Goal: Transaction & Acquisition: Obtain resource

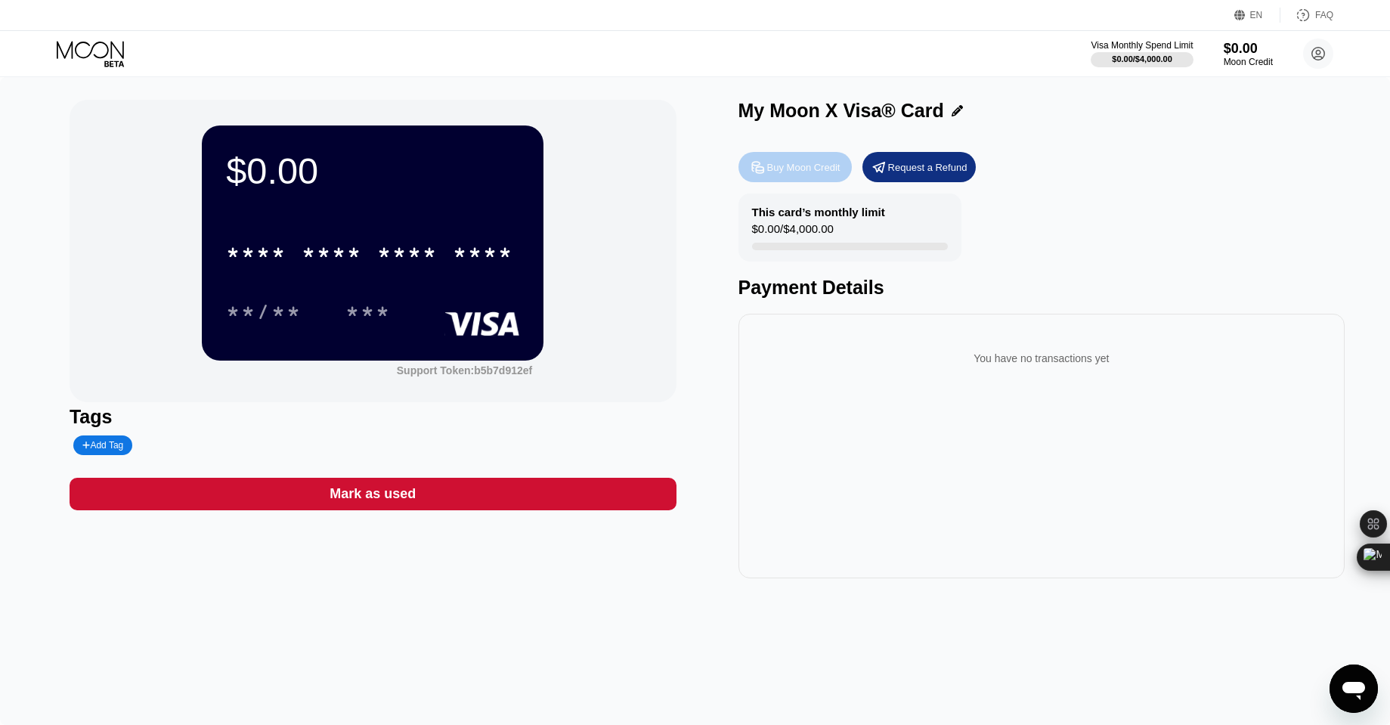
click at [773, 172] on div "Buy Moon Credit" at bounding box center [803, 167] width 73 height 13
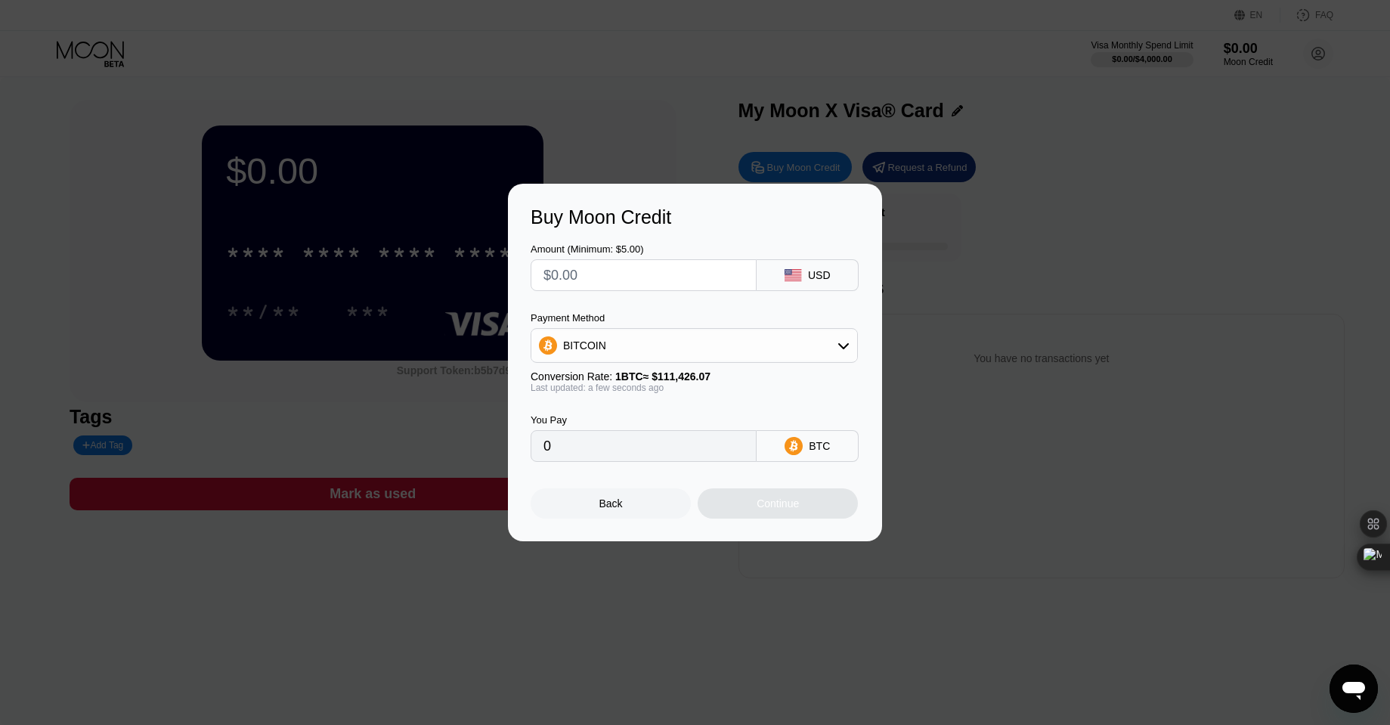
click at [645, 271] on input "text" at bounding box center [643, 275] width 200 height 30
type input "$50"
type input "0.00044873"
click at [645, 271] on input "$50" at bounding box center [643, 275] width 200 height 30
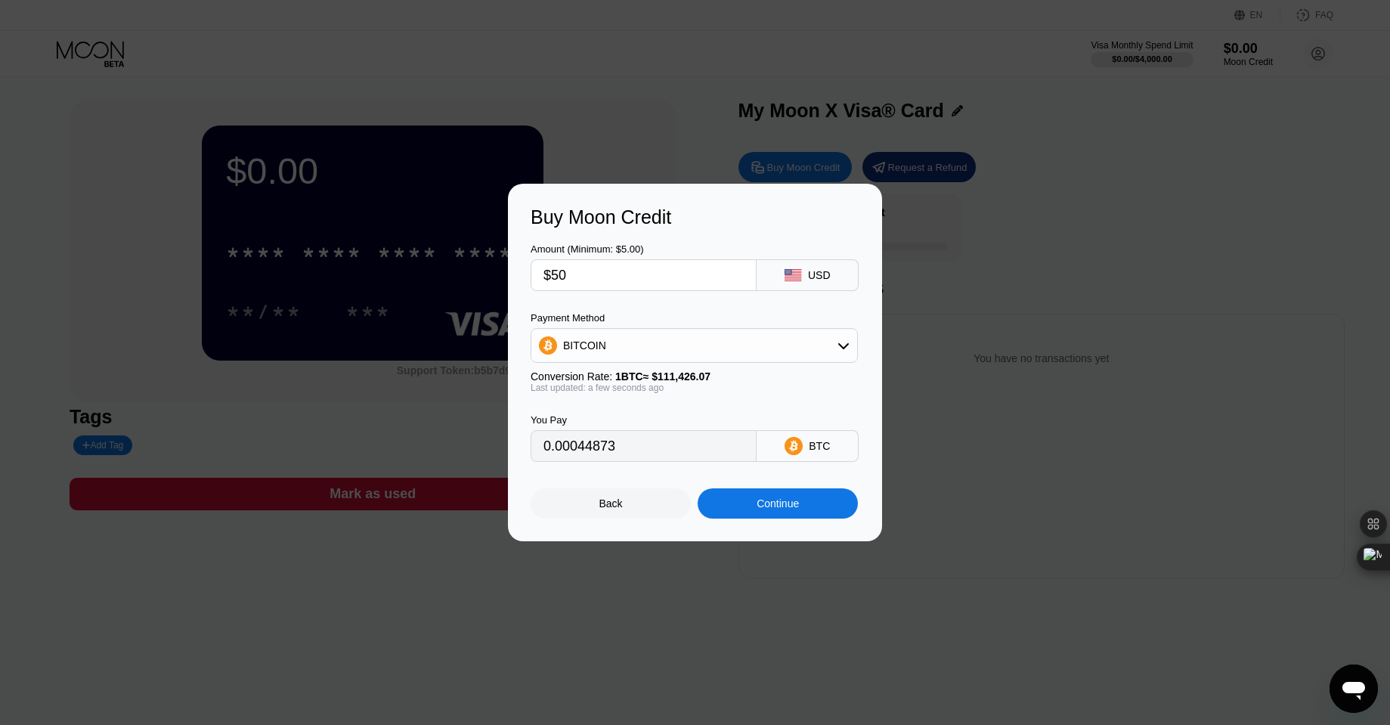
click at [645, 271] on input "$50" at bounding box center [643, 275] width 200 height 30
type input "$4"
type input "0.00003590"
type input "$45"
type input "0.00040386"
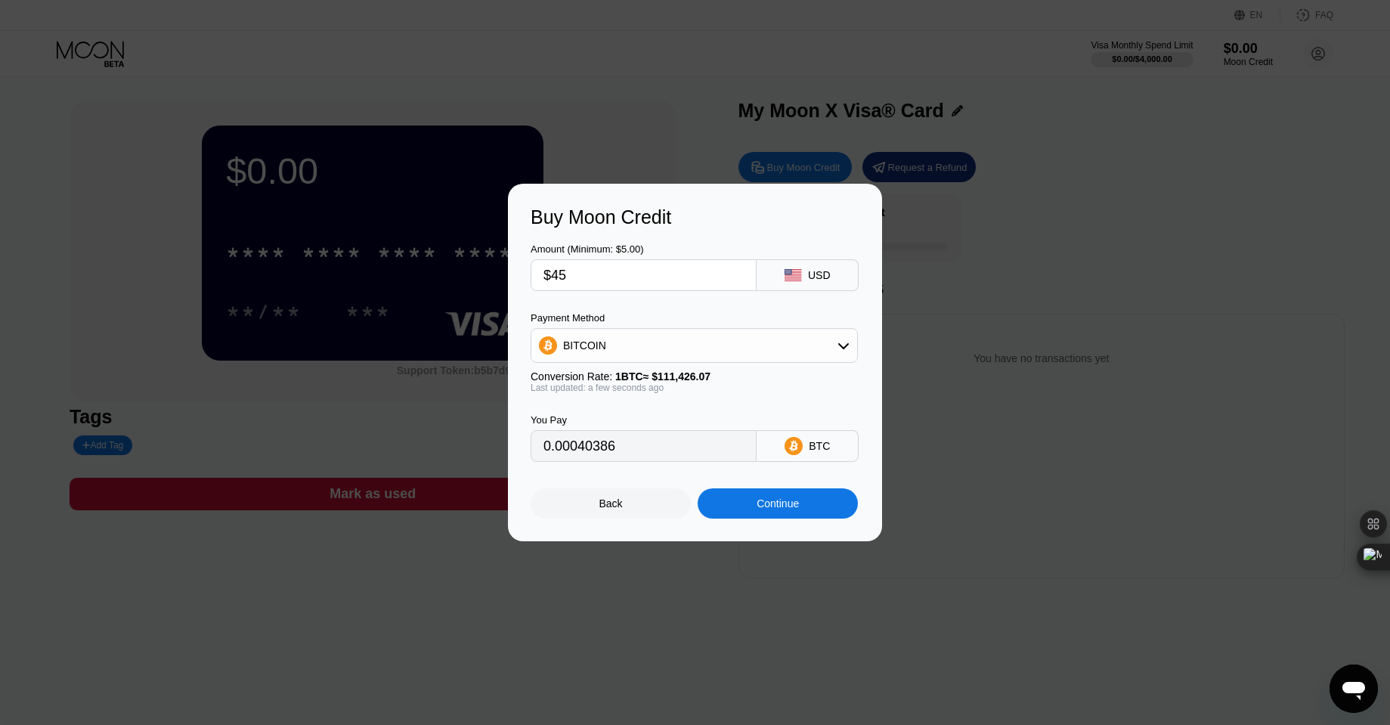
type input "$45"
click at [821, 515] on div "Continue" at bounding box center [777, 503] width 160 height 30
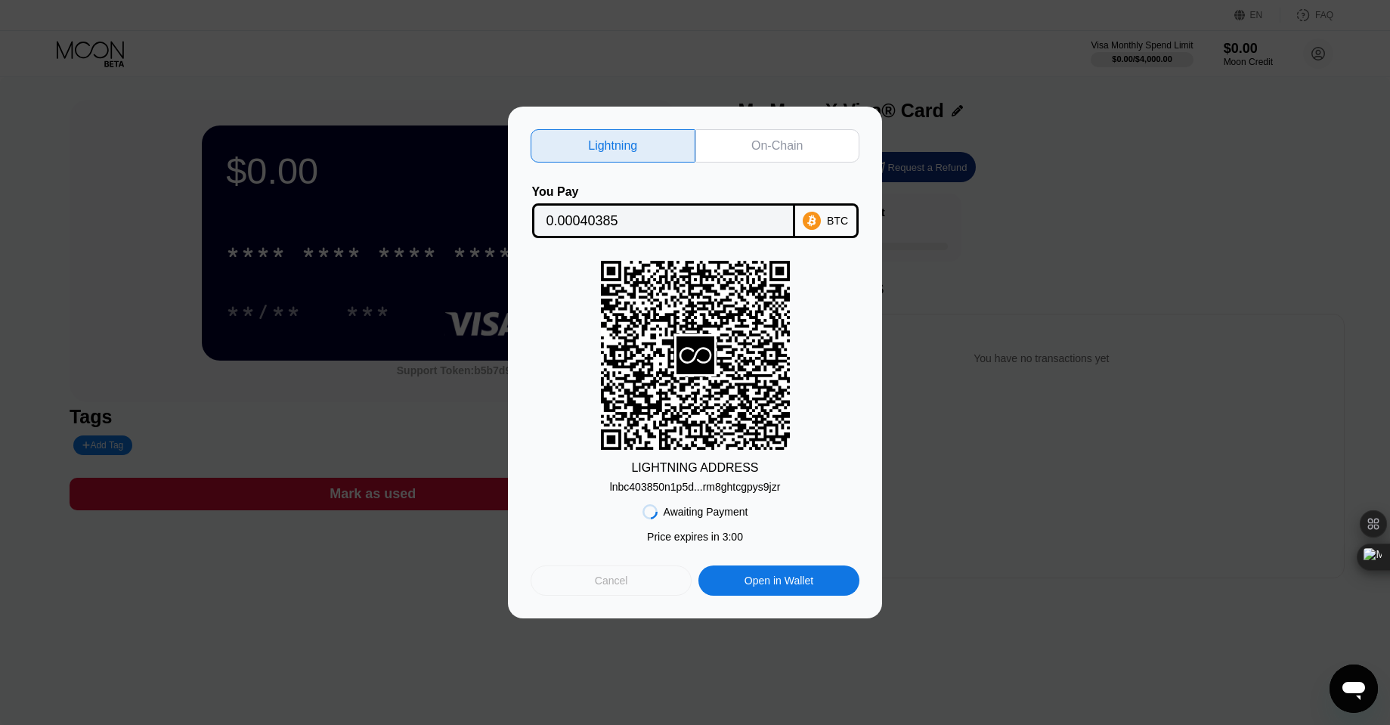
click at [632, 570] on div "Cancel" at bounding box center [610, 580] width 161 height 30
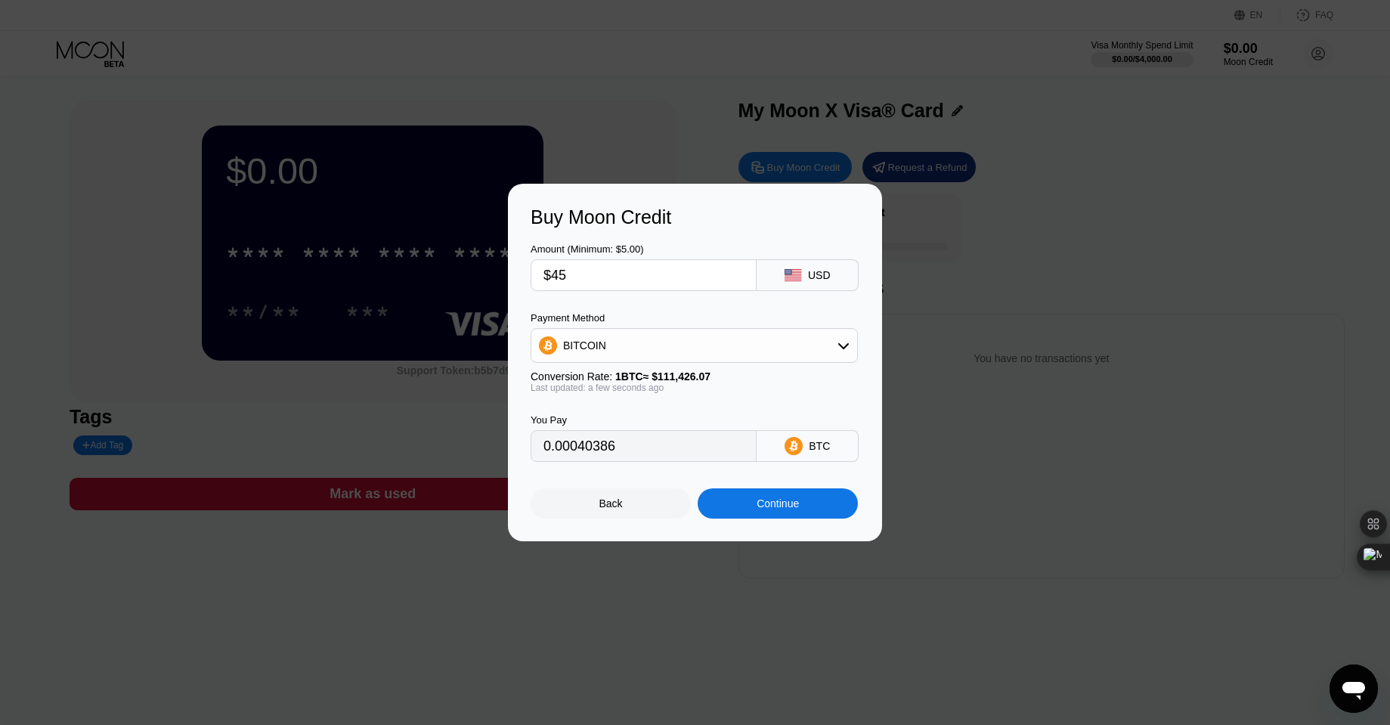
click at [689, 351] on div "BITCOIN" at bounding box center [694, 345] width 326 height 30
click at [618, 416] on span "USDT on TRON" at bounding box center [605, 420] width 76 height 12
type input "45.45"
click at [774, 492] on div "Continue" at bounding box center [777, 503] width 160 height 30
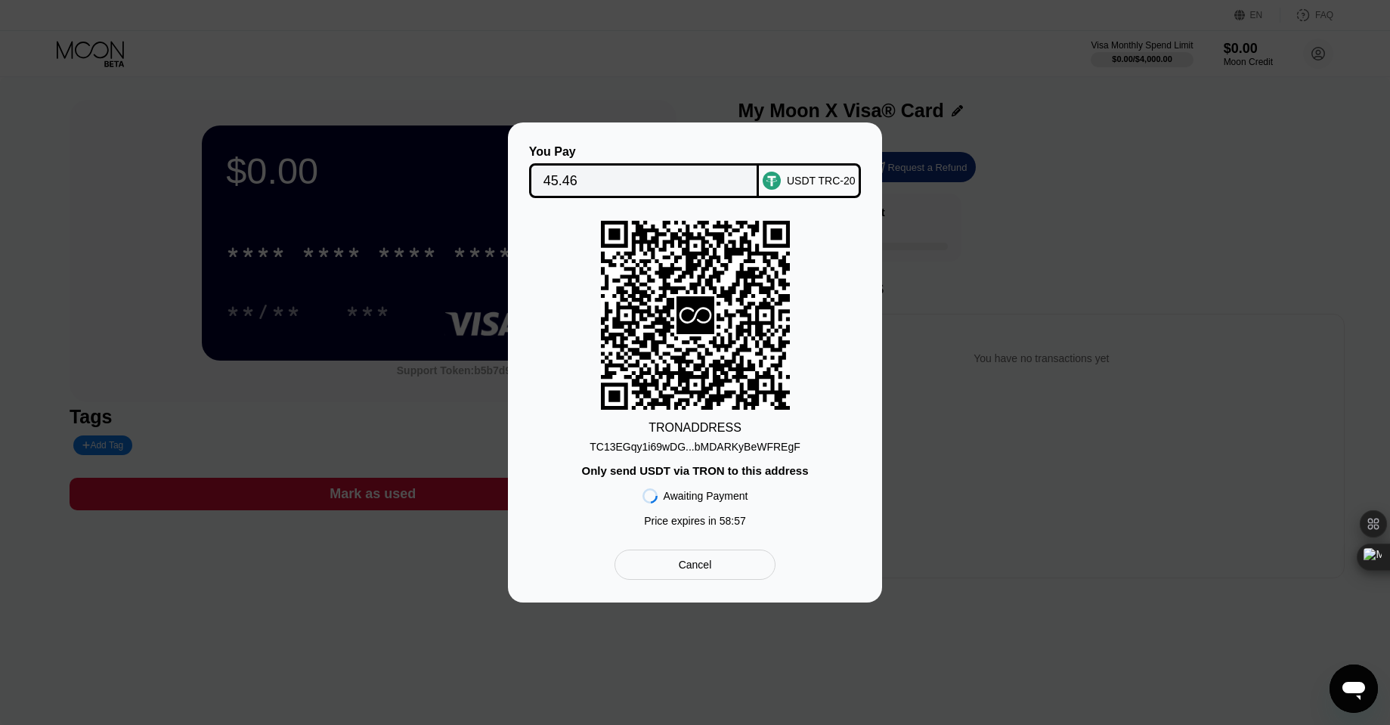
click at [746, 452] on div "TC13EGqy1i69wDG...bMDARKyBeWFREgF" at bounding box center [694, 447] width 211 height 12
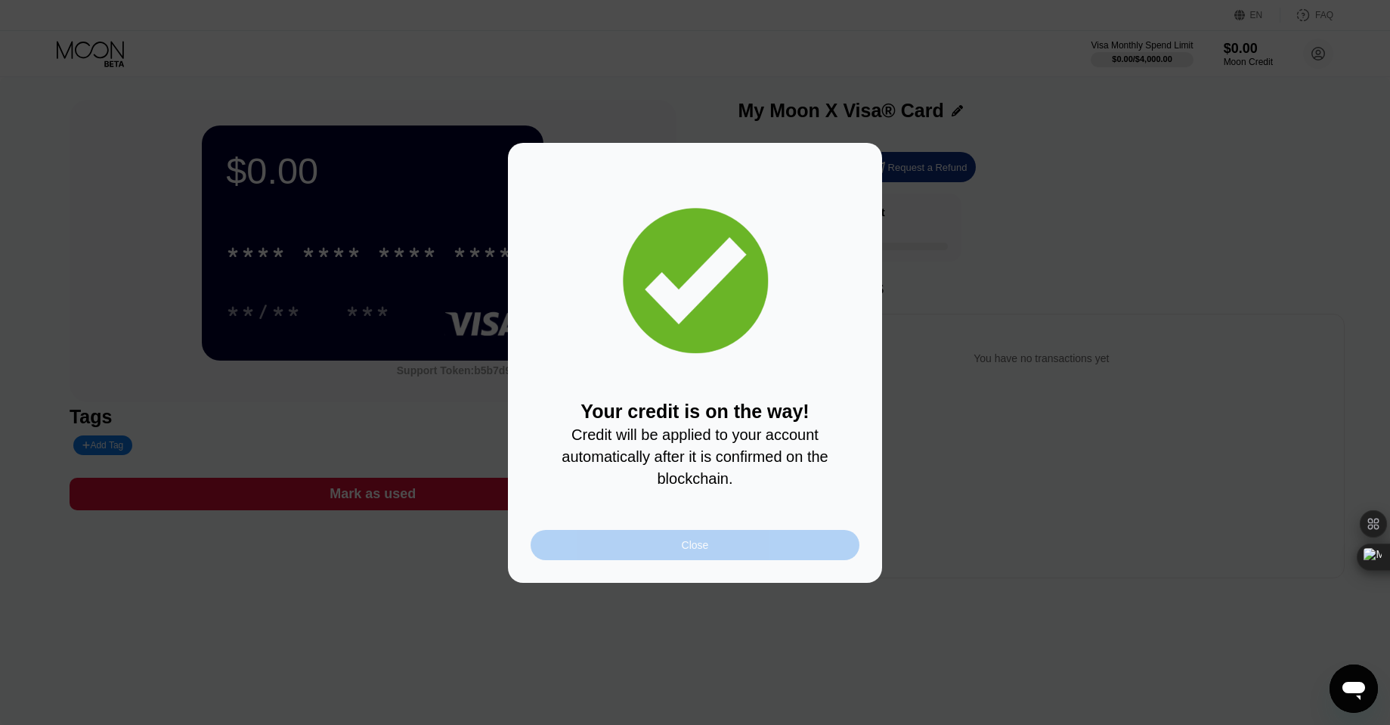
click at [750, 543] on div "Close" at bounding box center [694, 545] width 329 height 30
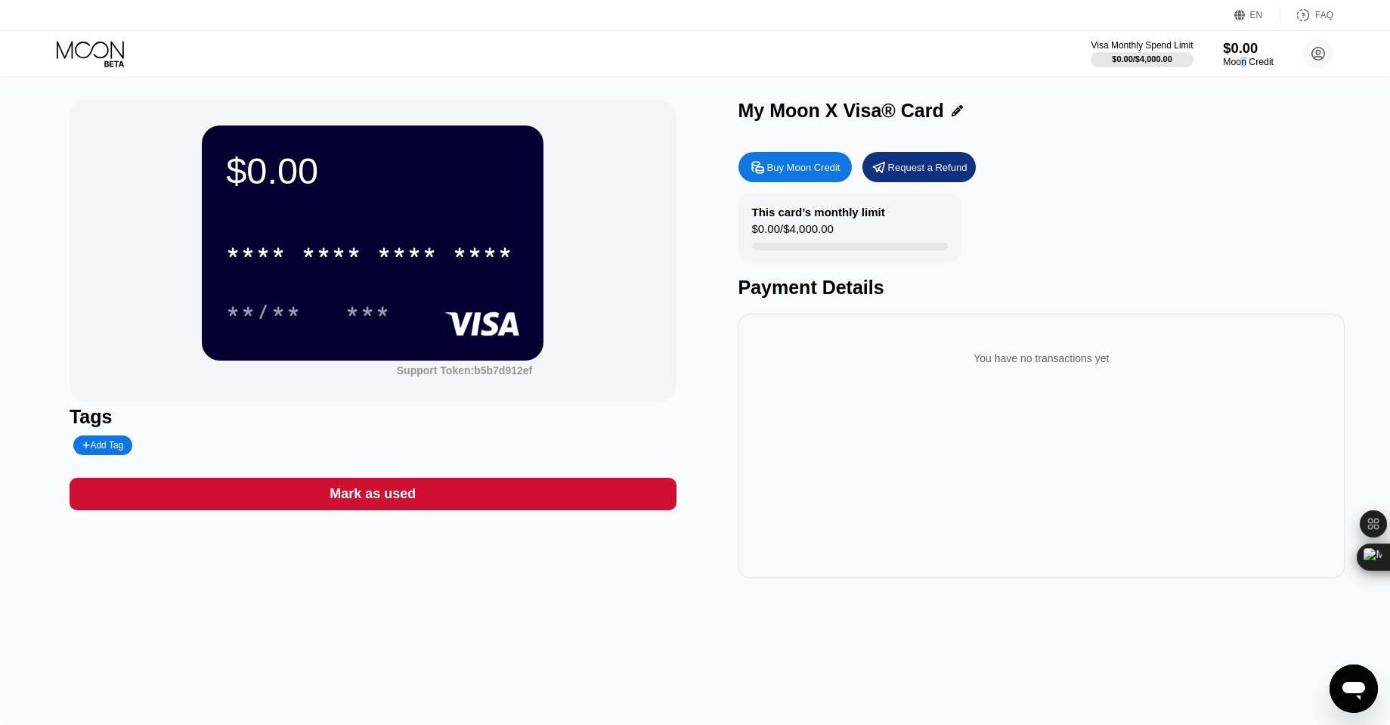
click at [1245, 59] on div "Moon Credit" at bounding box center [1248, 62] width 51 height 11
click at [1246, 48] on div "$0.00" at bounding box center [1248, 48] width 51 height 16
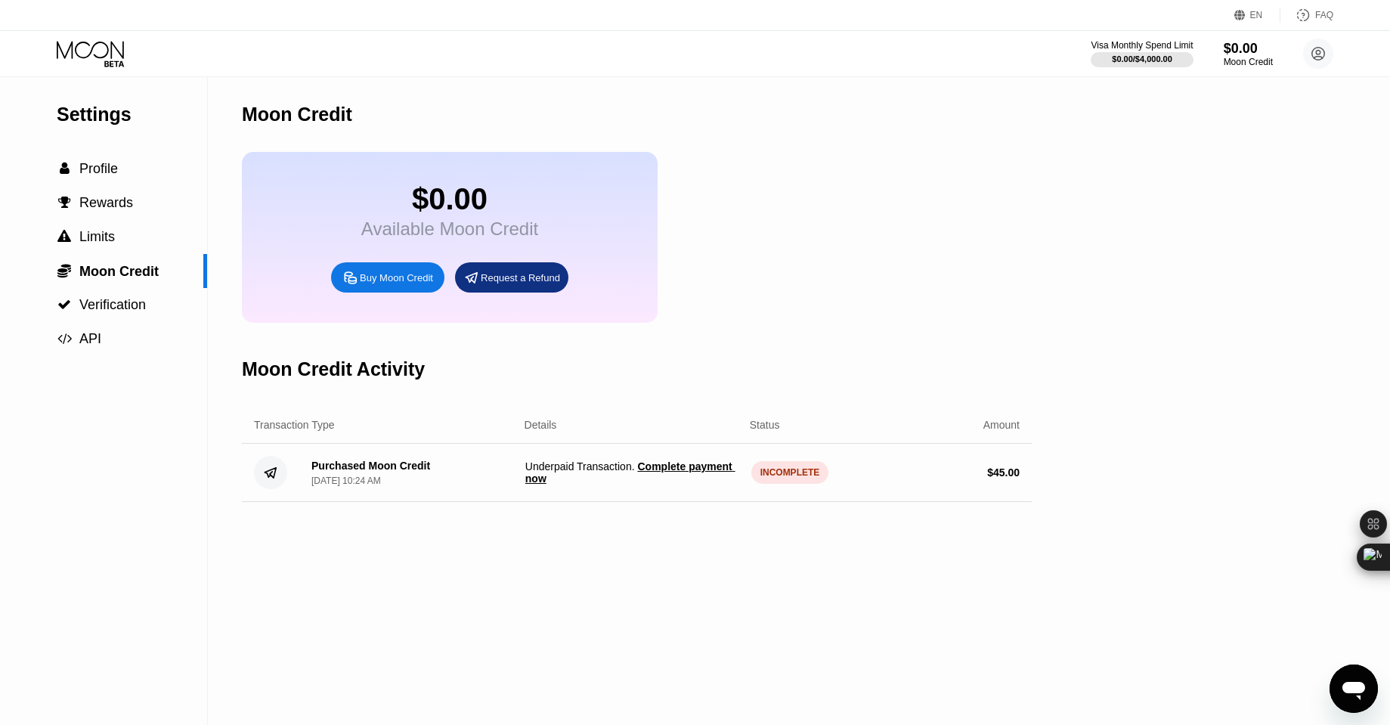
click at [685, 468] on span "Complete payment now" at bounding box center [630, 472] width 210 height 24
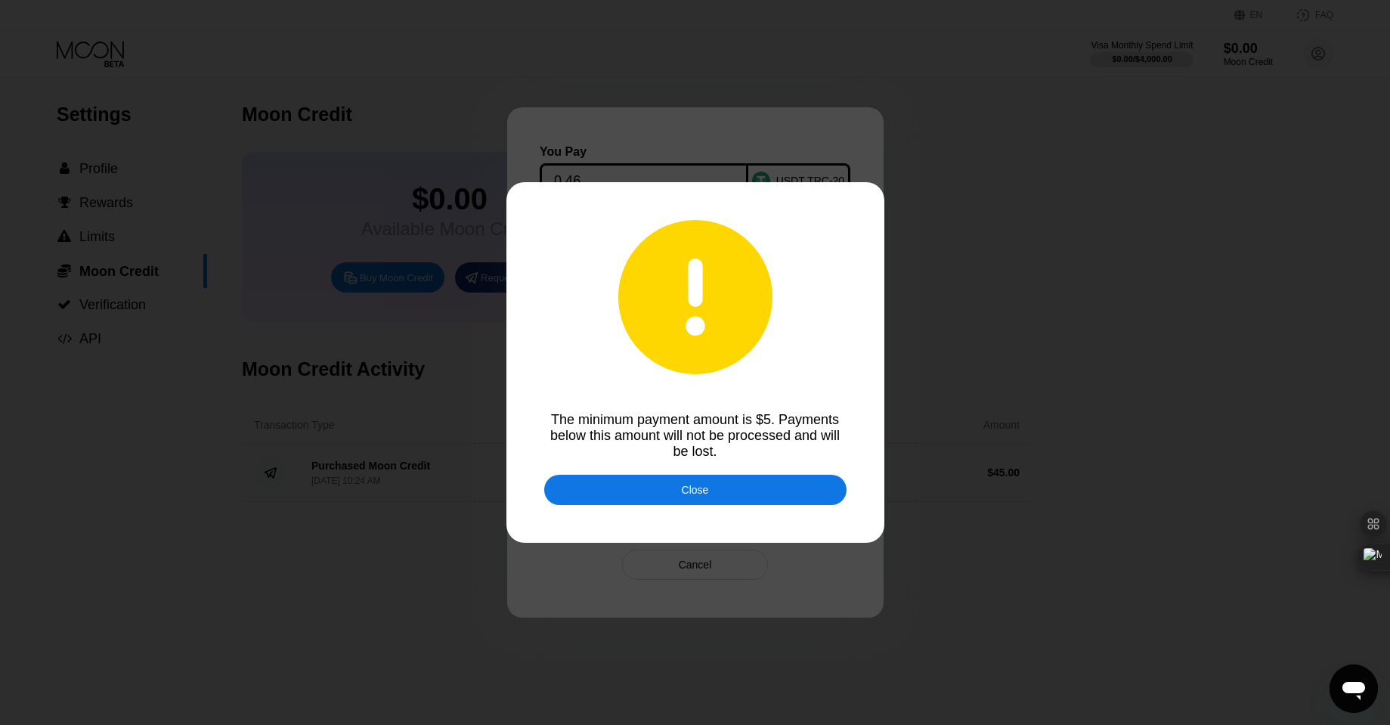
click at [669, 490] on div "Close" at bounding box center [695, 490] width 302 height 30
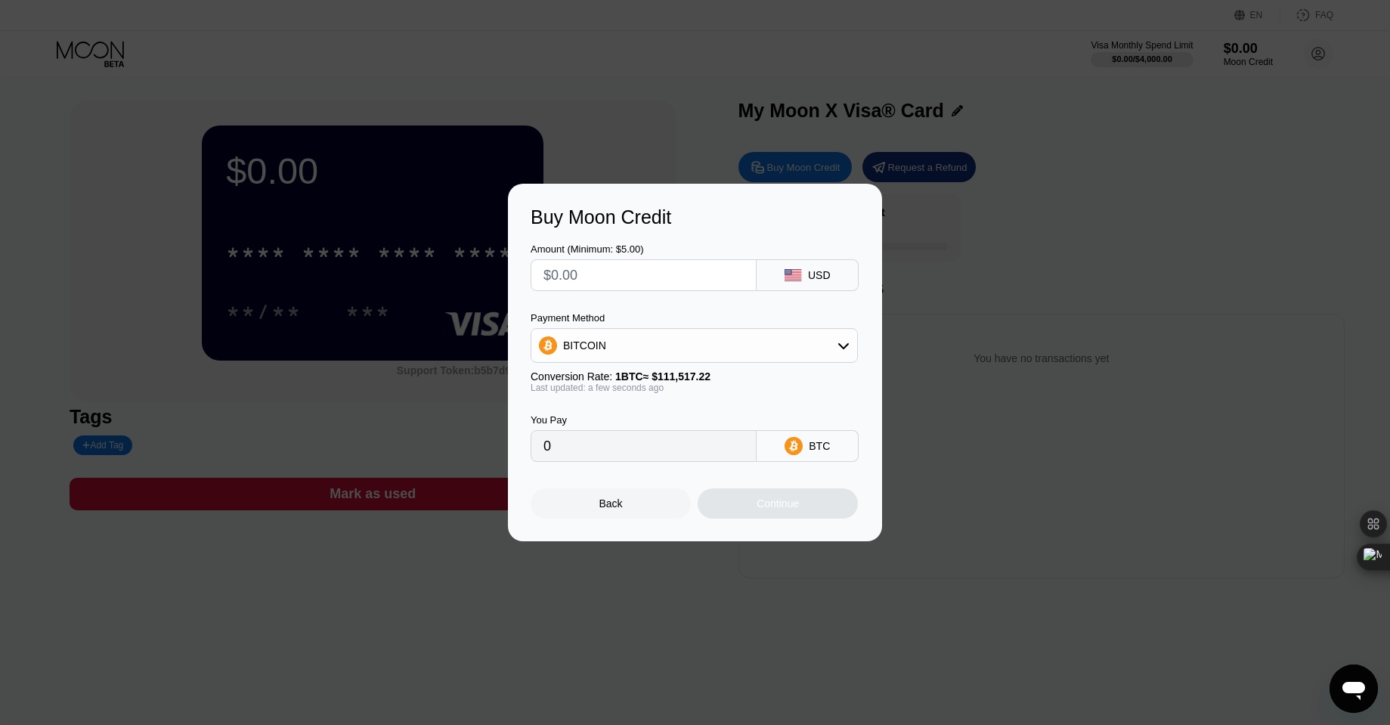
click at [601, 514] on div "Back" at bounding box center [610, 503] width 160 height 30
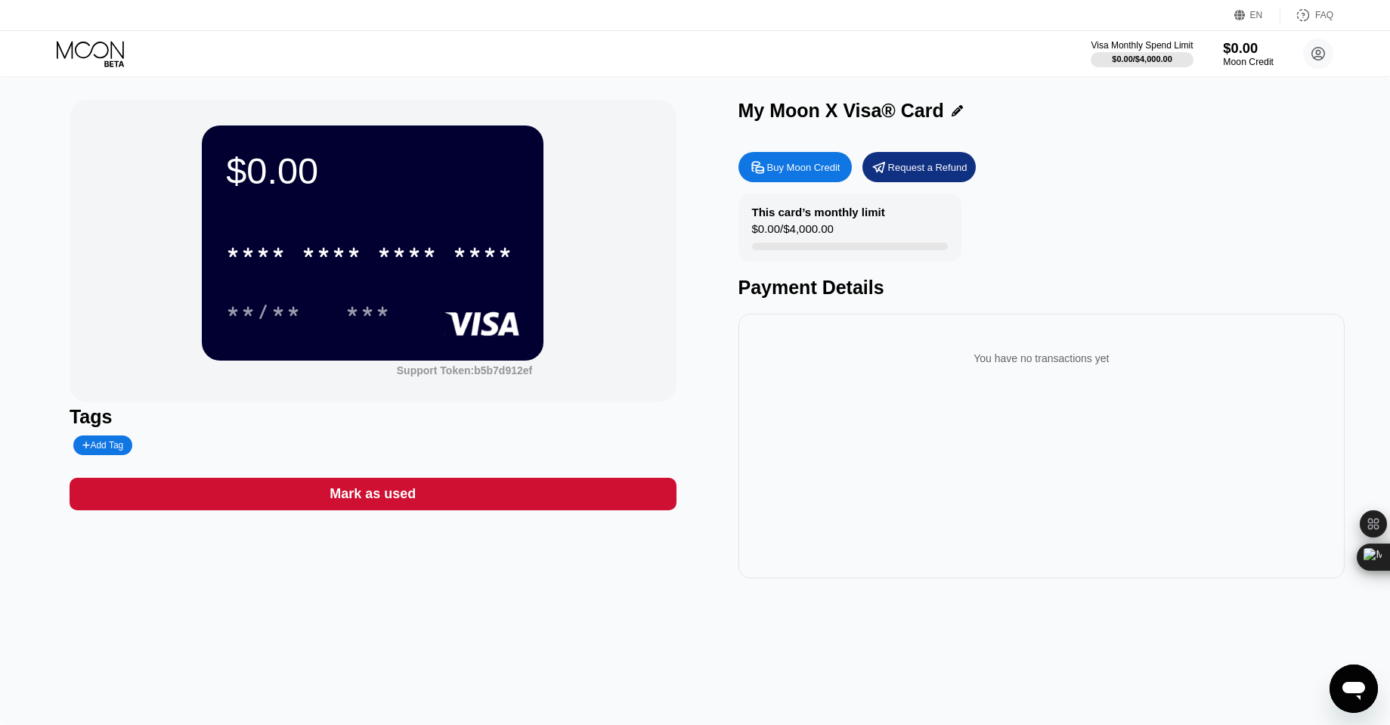
click at [1246, 60] on div "Moon Credit" at bounding box center [1248, 62] width 51 height 11
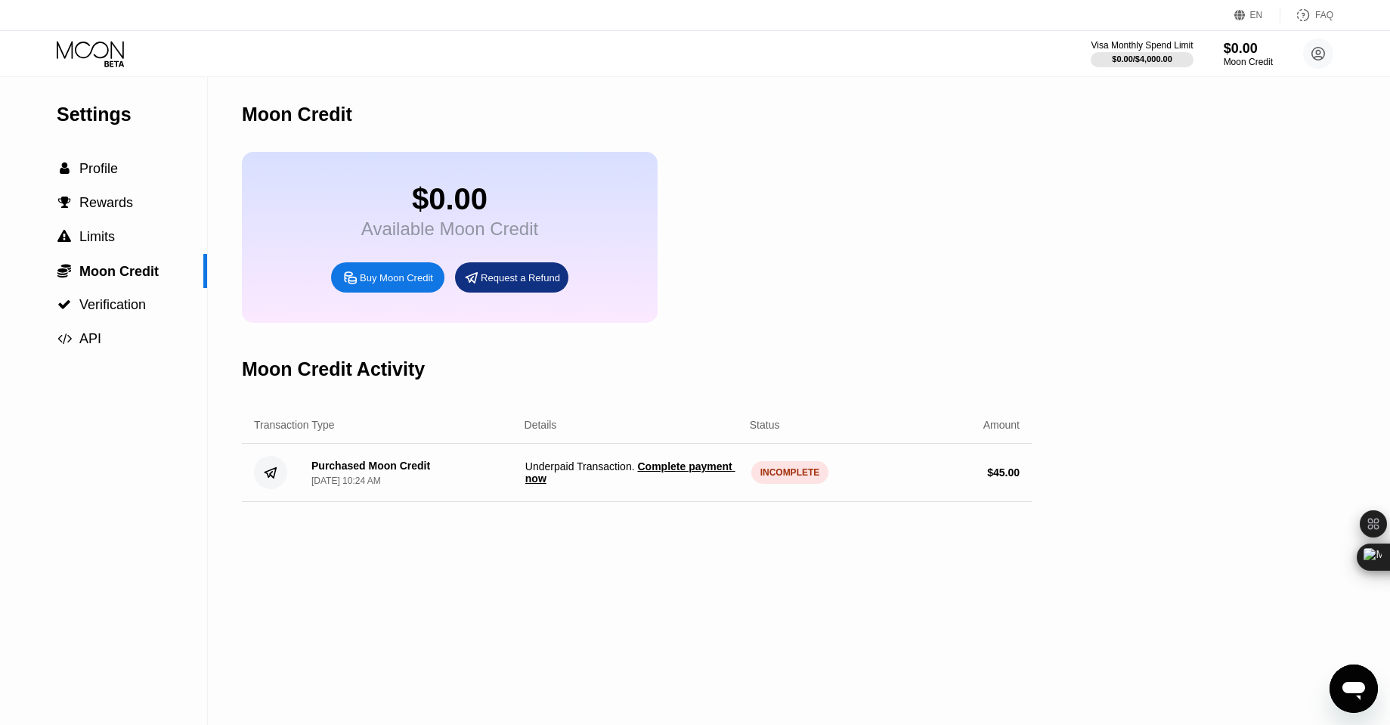
click at [654, 538] on div "Moon Credit $0.00 Available Moon Credit Buy Moon Credit Request a Refund Moon C…" at bounding box center [637, 401] width 790 height 648
click at [631, 482] on span "Claim $44.55 of Moon Credit" at bounding box center [634, 478] width 141 height 12
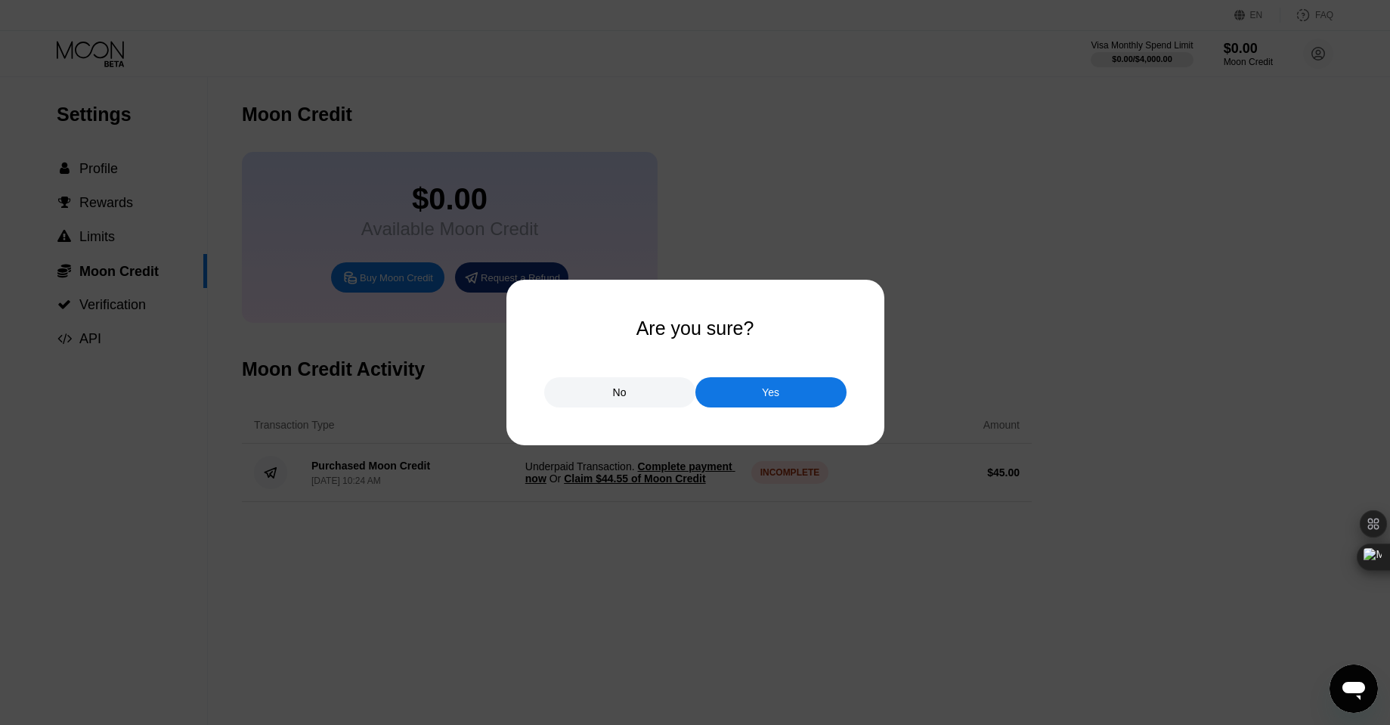
click at [753, 397] on div "Yes" at bounding box center [770, 392] width 151 height 30
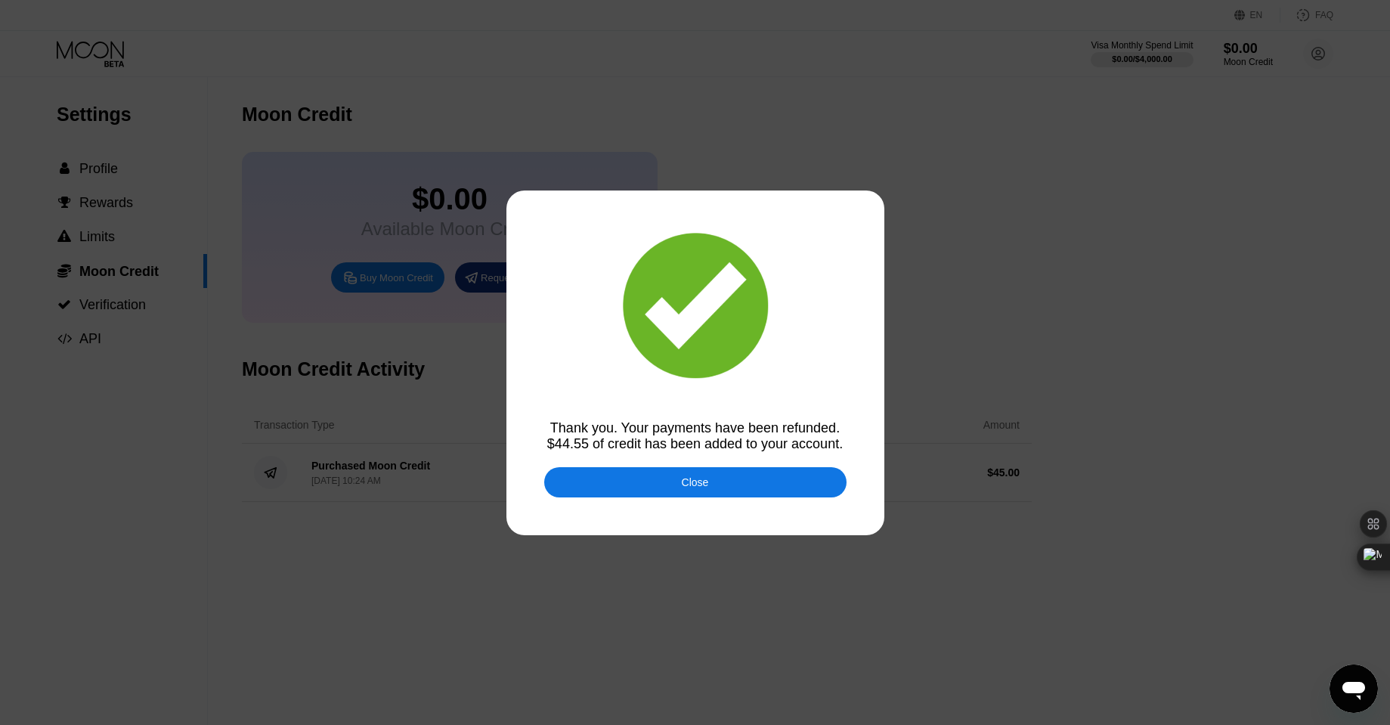
drag, startPoint x: 694, startPoint y: 484, endPoint x: 690, endPoint y: 478, distance: 7.8
click at [692, 483] on div "Close" at bounding box center [695, 482] width 27 height 12
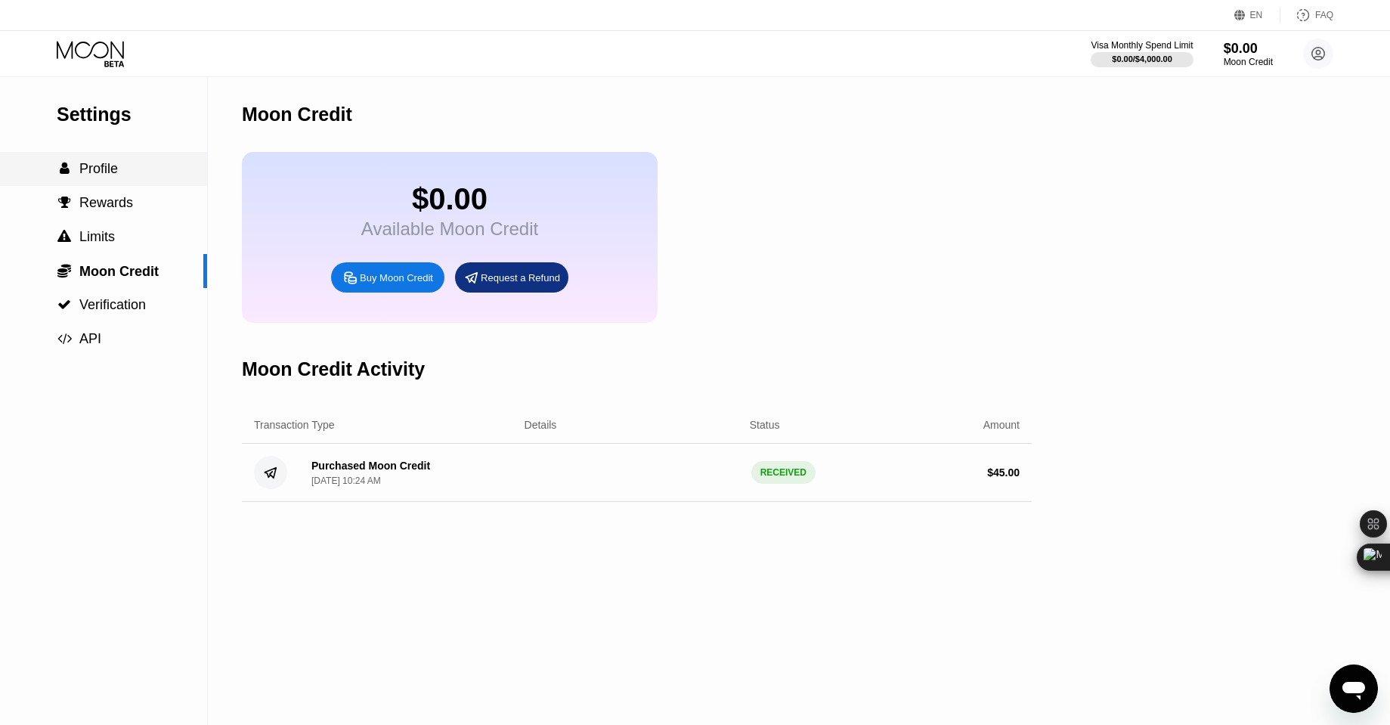
click at [125, 169] on div " Profile" at bounding box center [103, 169] width 207 height 16
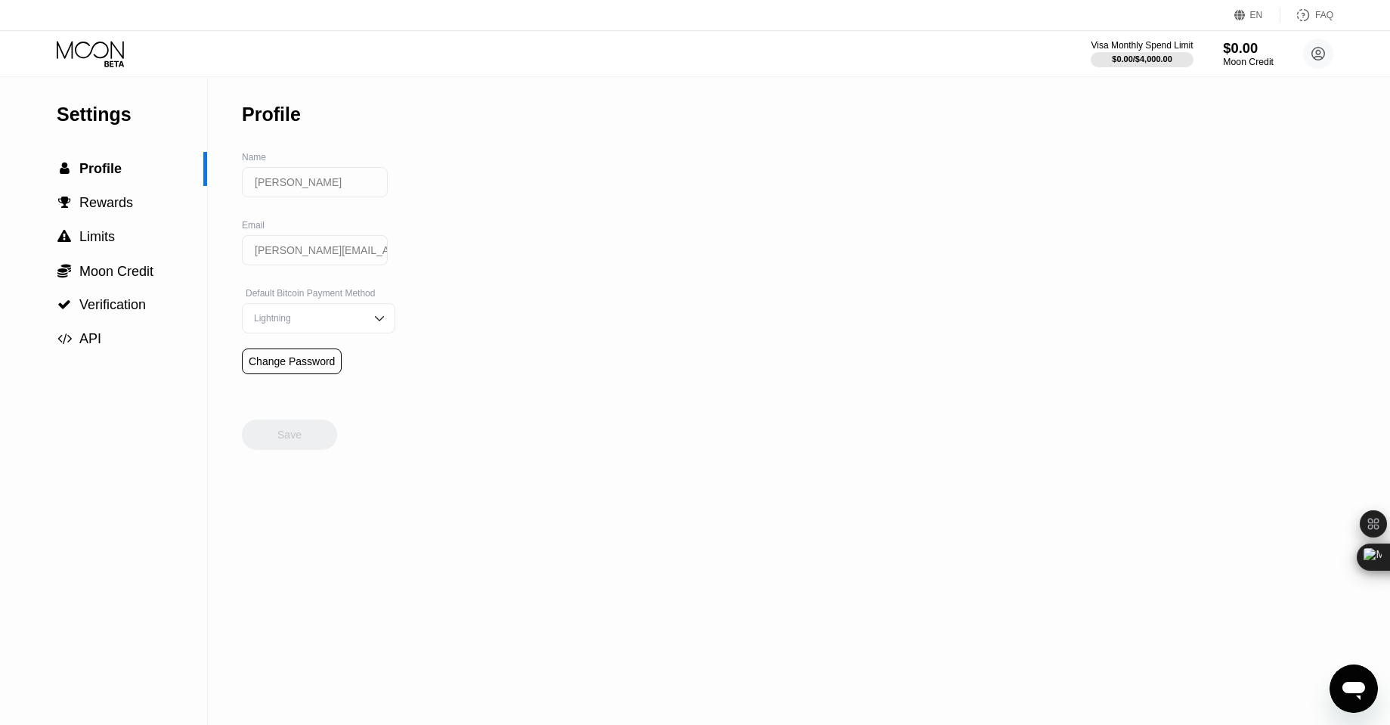
click at [1238, 42] on div "$0.00" at bounding box center [1248, 48] width 51 height 16
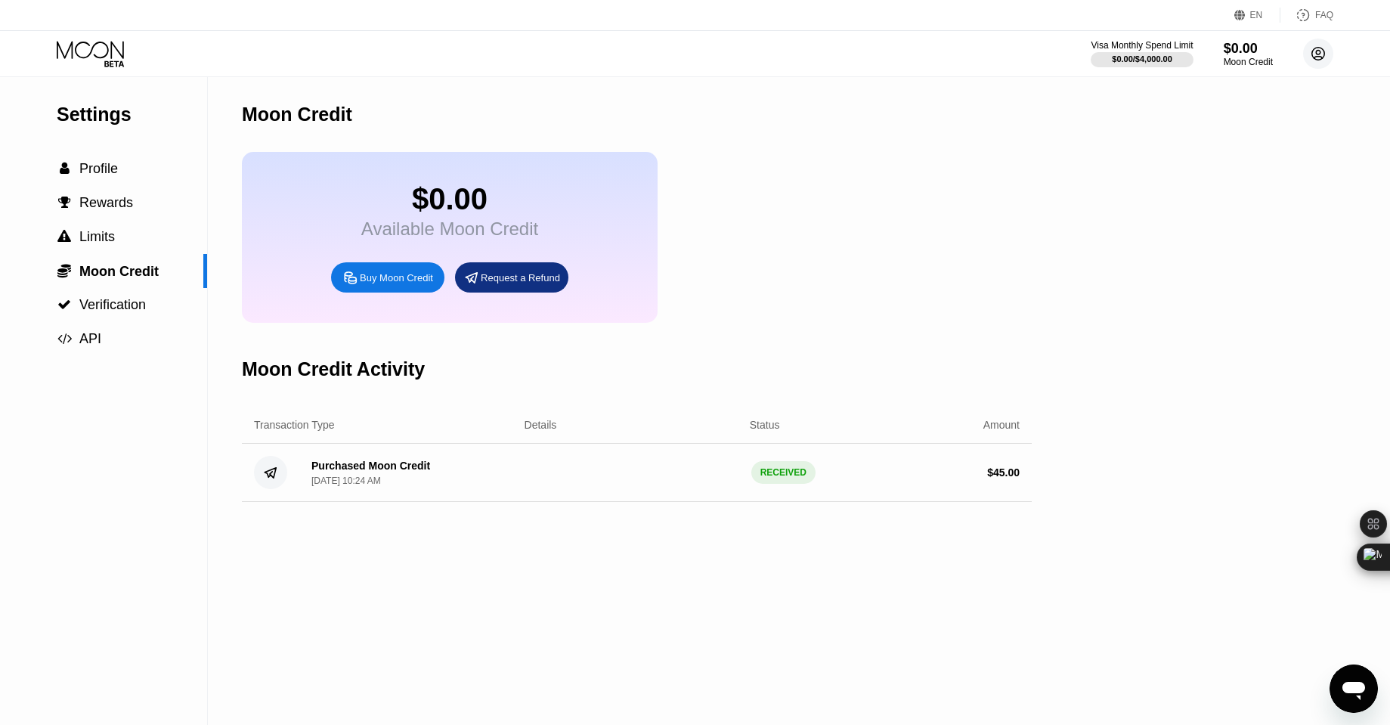
click at [1313, 43] on circle at bounding box center [1318, 54] width 30 height 30
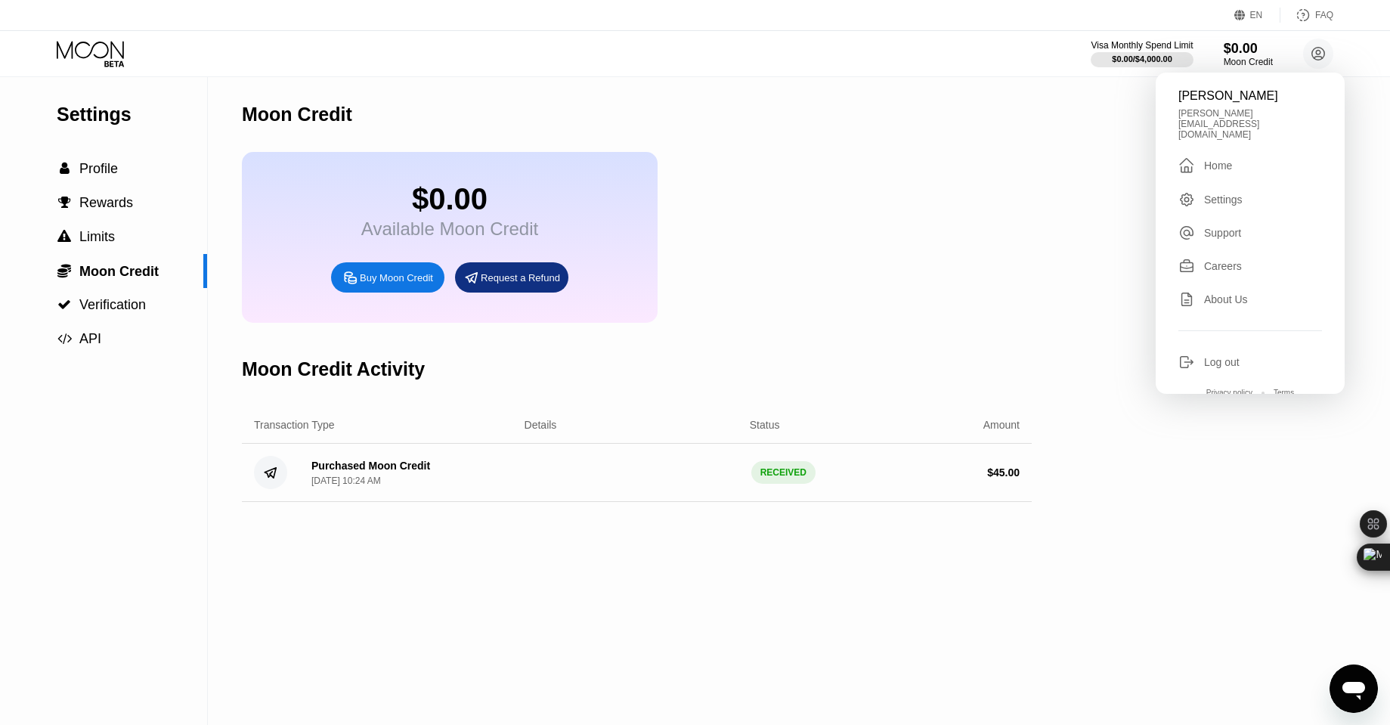
click at [1199, 156] on div "" at bounding box center [1191, 165] width 26 height 18
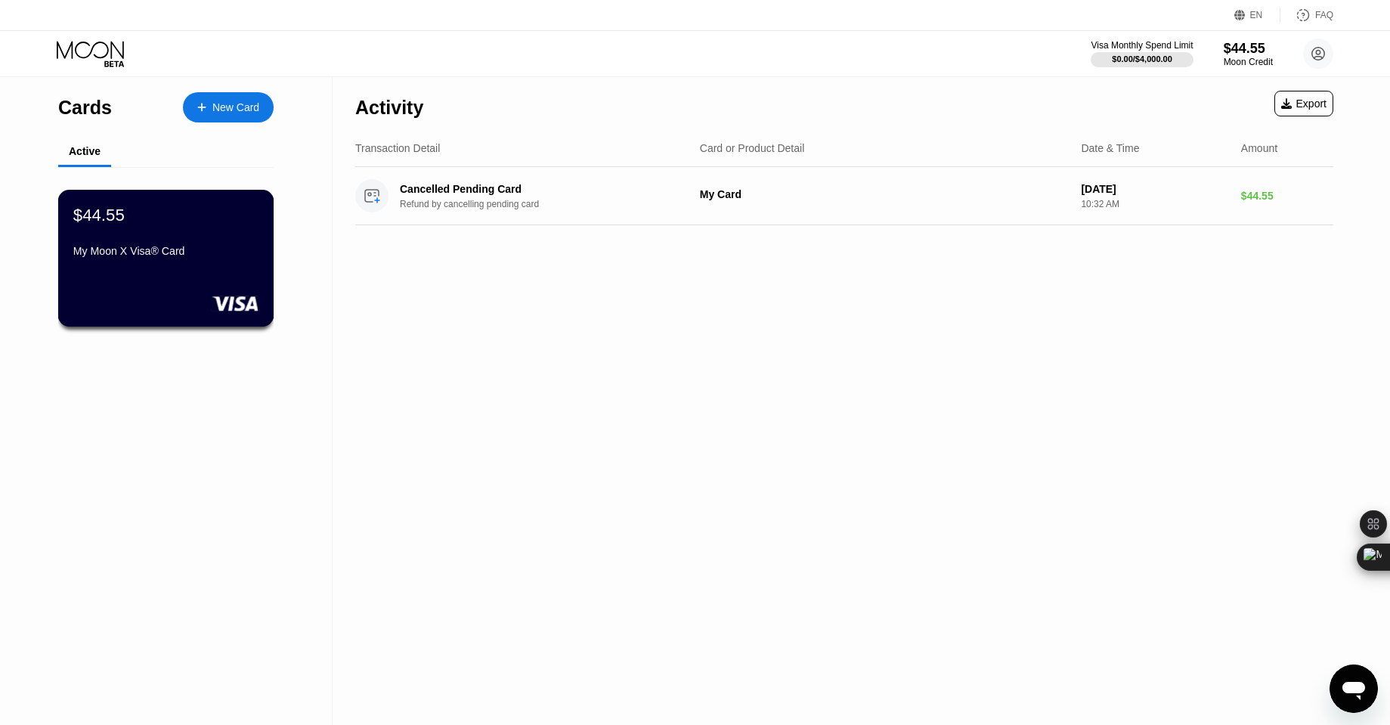
click at [203, 253] on div "My Moon X Visa® Card" at bounding box center [165, 251] width 185 height 12
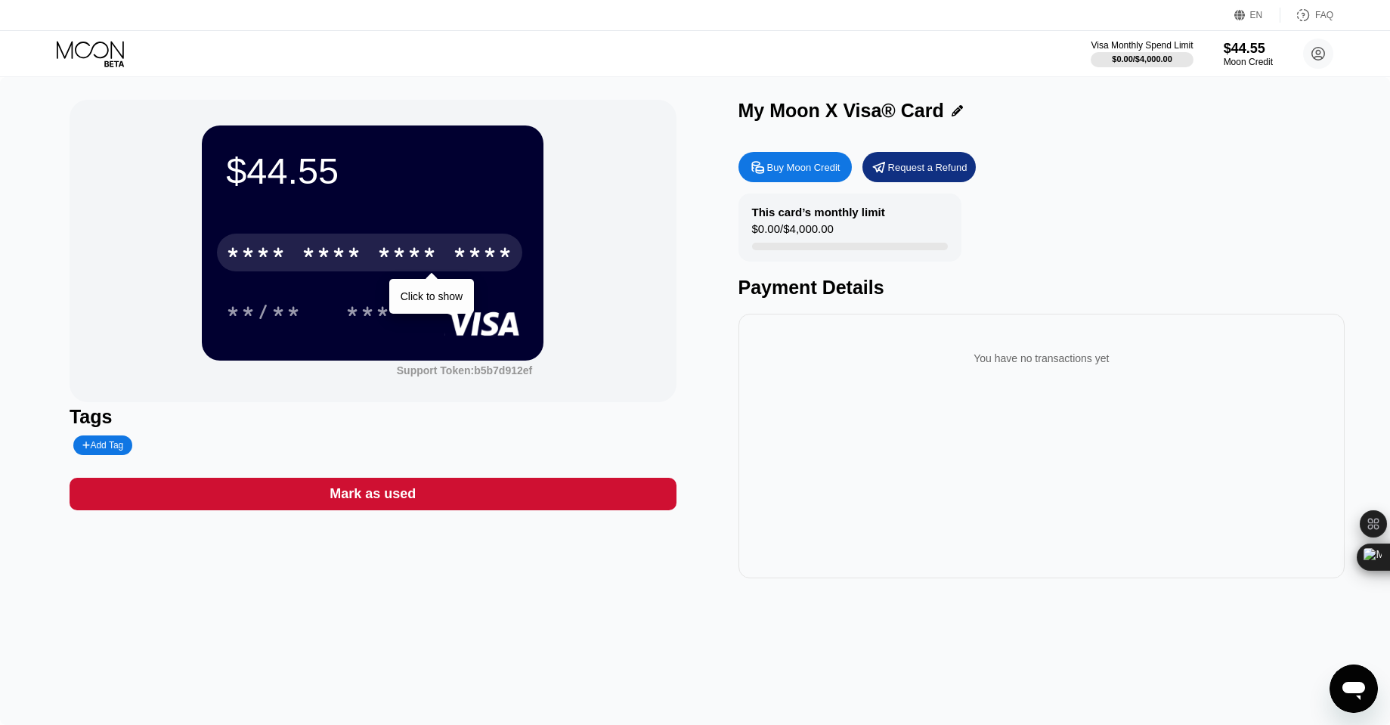
click at [298, 265] on div "* * * * * * * * * * * * ****" at bounding box center [369, 252] width 305 height 38
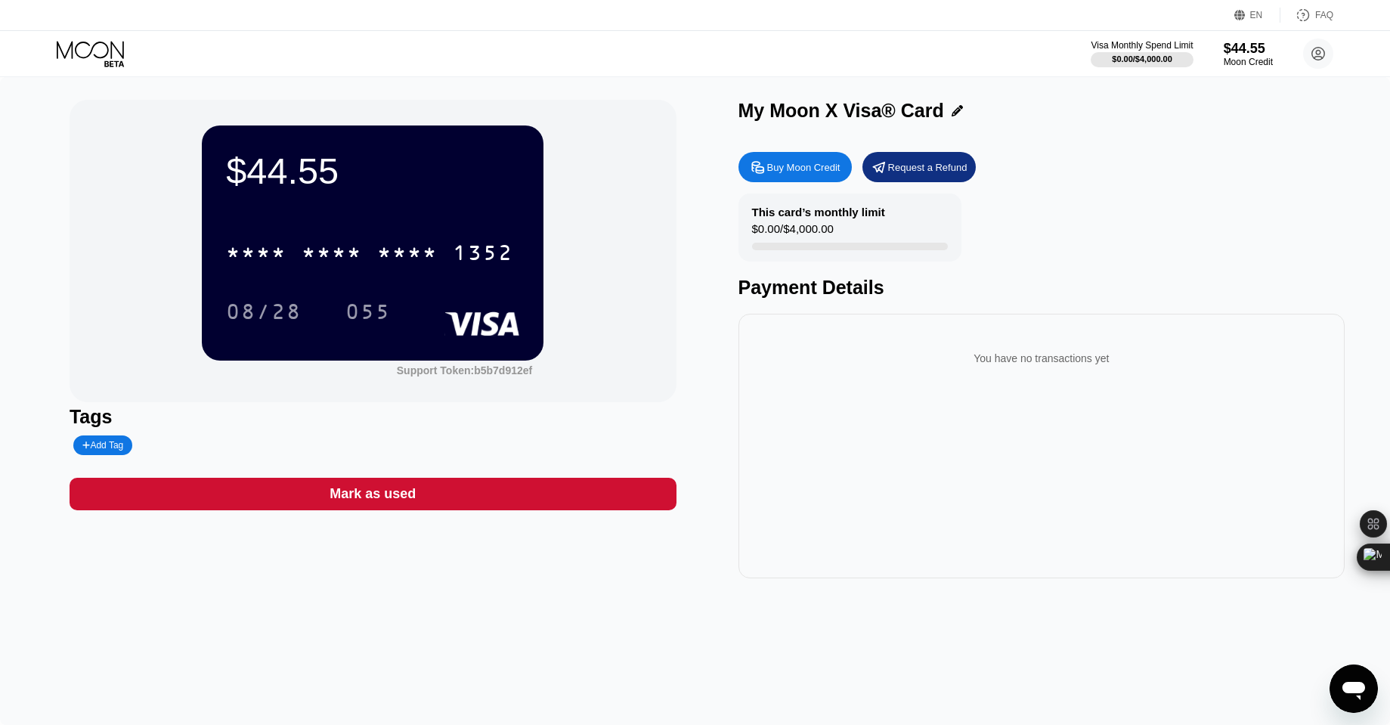
click at [367, 272] on div "* * * * * * * * * * * * 1352" at bounding box center [372, 247] width 293 height 51
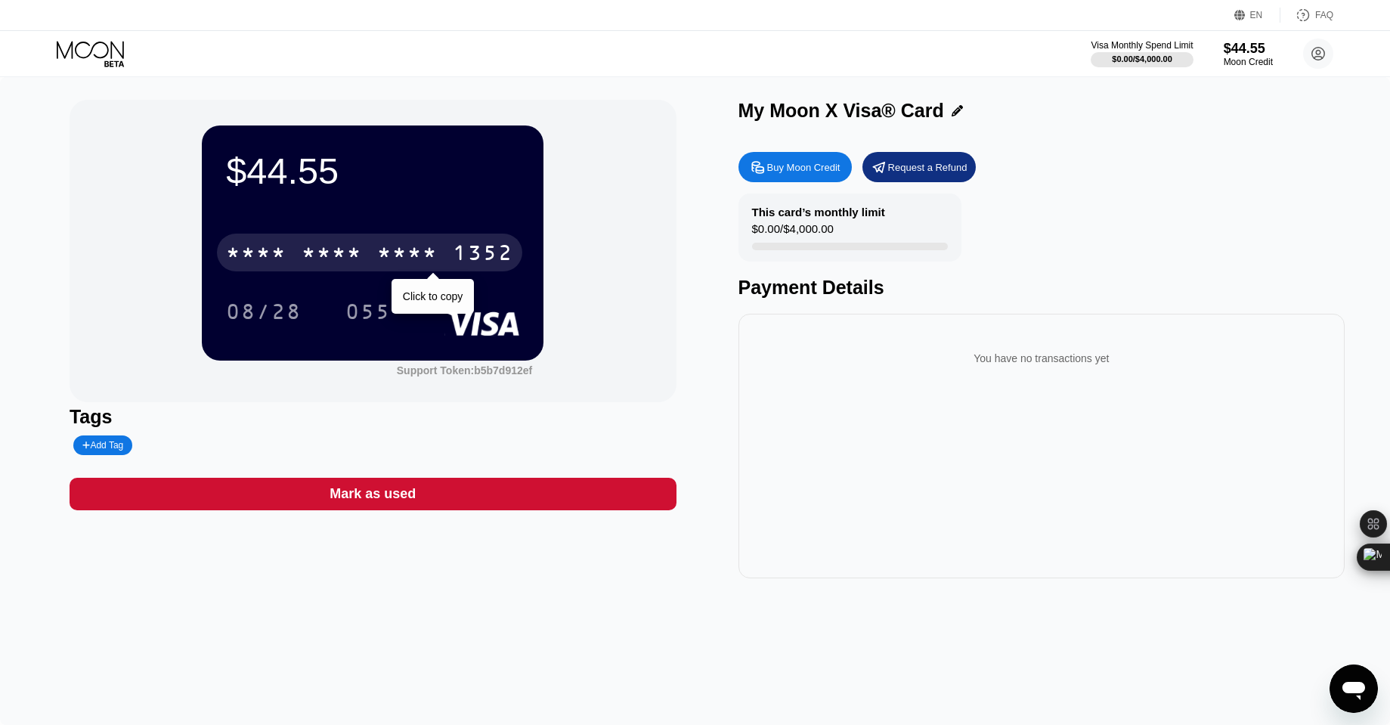
click at [410, 252] on div "* * * *" at bounding box center [407, 255] width 60 height 24
